Goal: Navigation & Orientation: Find specific page/section

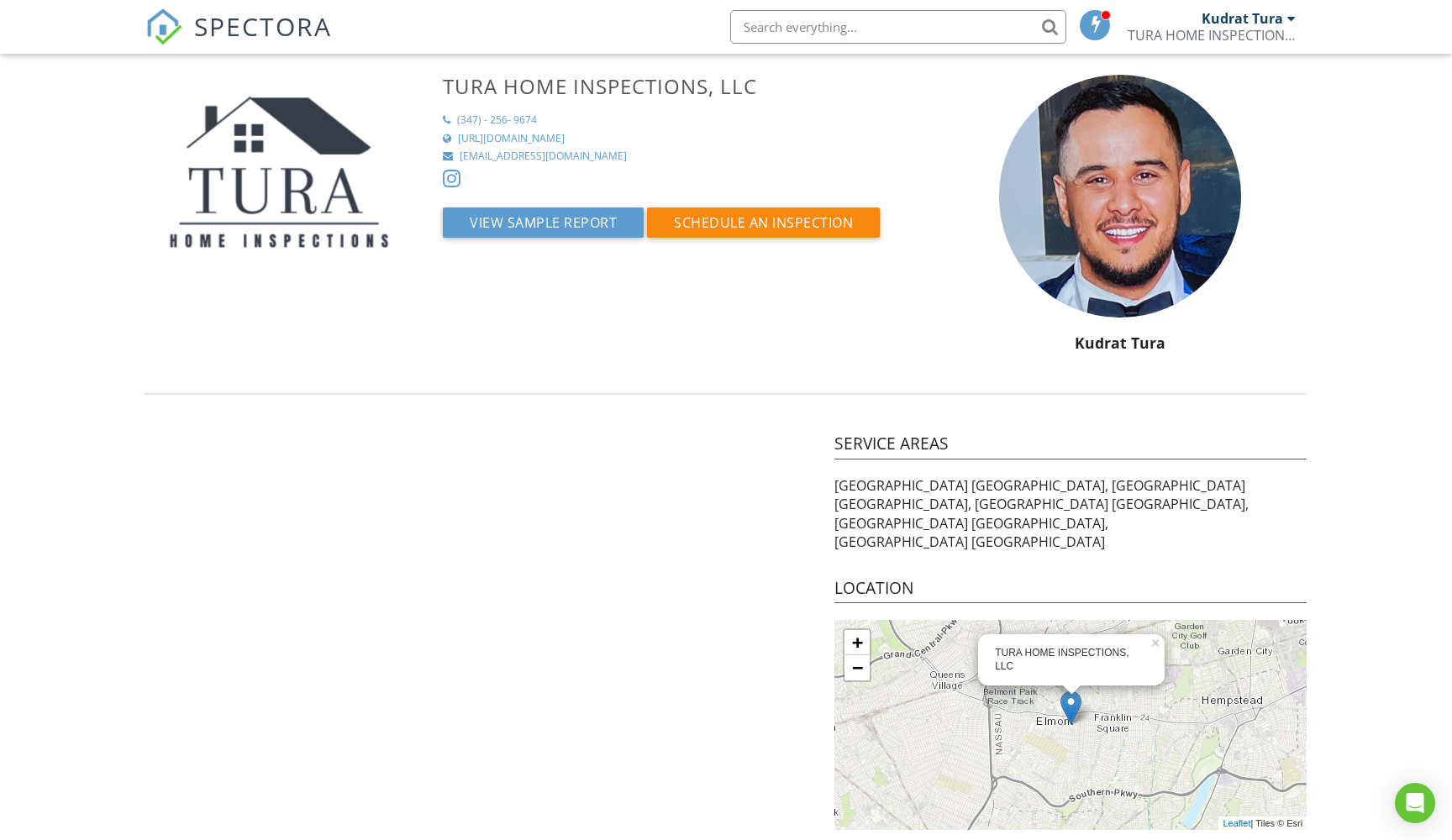
click at [284, 16] on span "SPECTORA" at bounding box center [264, 25] width 138 height 35
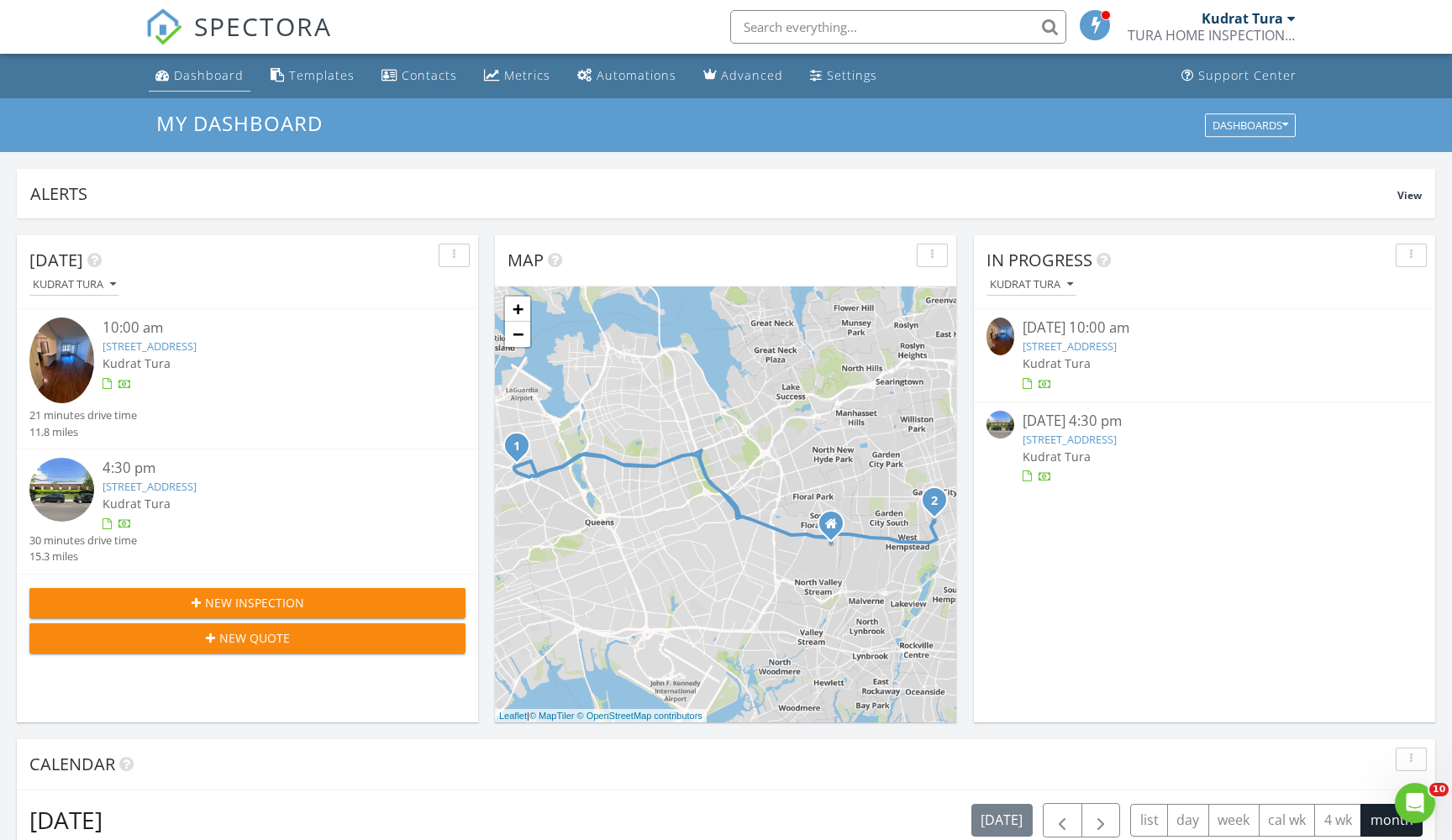
click at [200, 83] on div "Dashboard" at bounding box center [208, 75] width 70 height 16
click at [504, 74] on div "Metrics" at bounding box center [527, 75] width 46 height 16
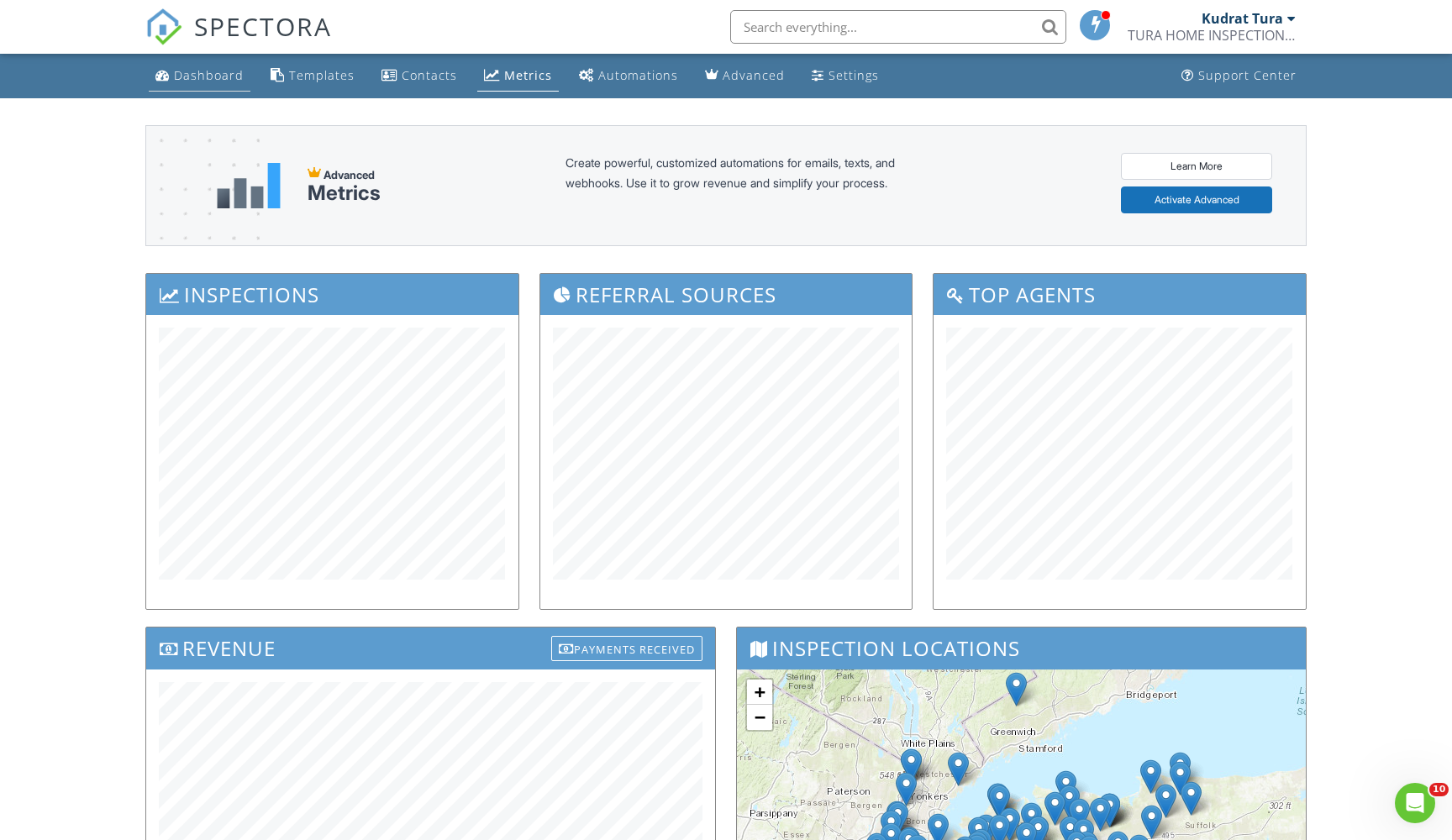
click at [214, 86] on link "Dashboard" at bounding box center [200, 76] width 102 height 31
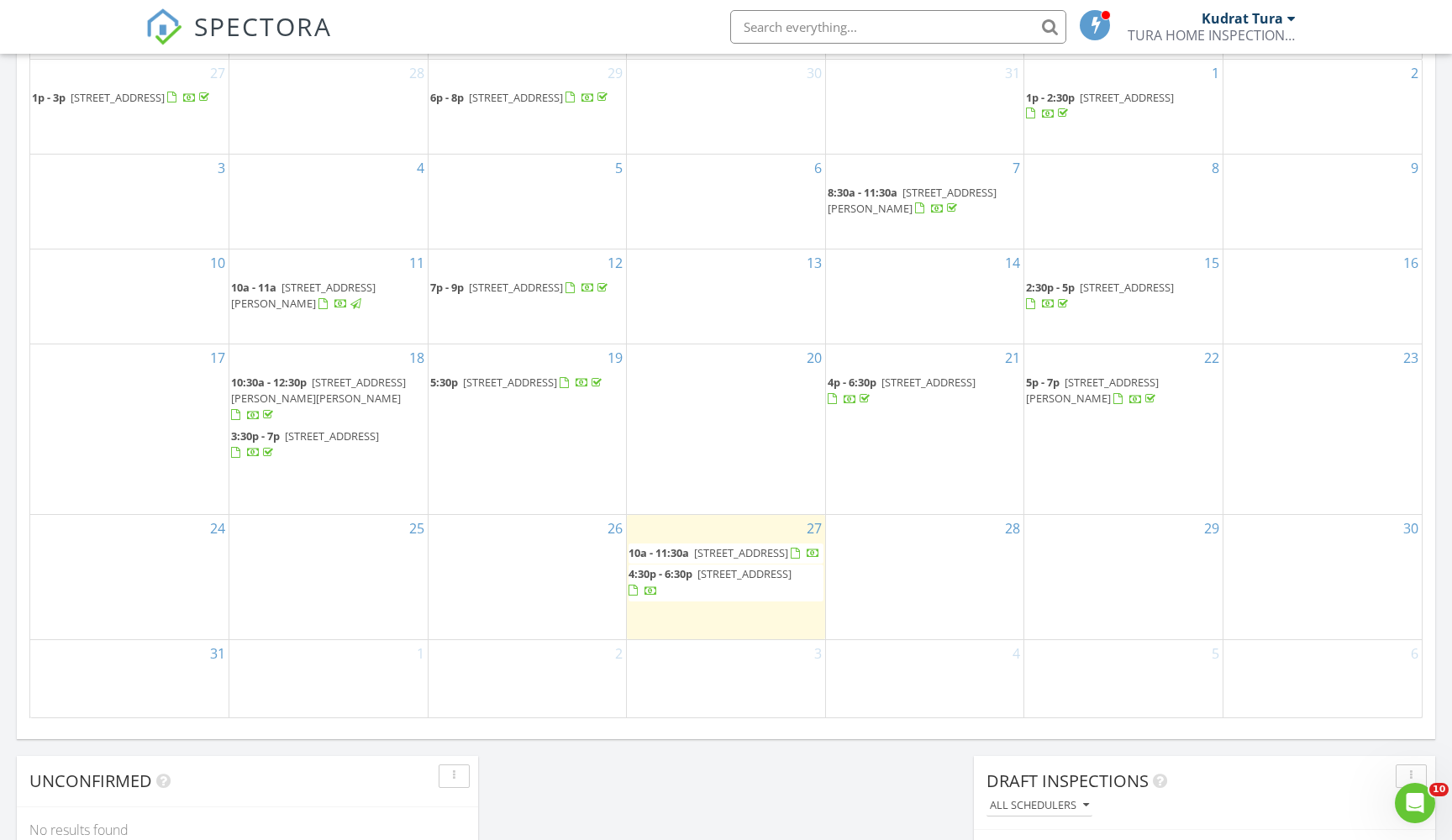
scroll to position [822, 0]
